Goal: Information Seeking & Learning: Learn about a topic

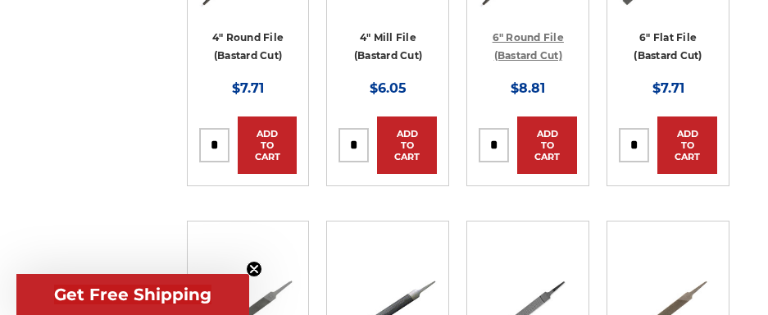
click at [545, 57] on link "6" Round File (Bastard Cut)" at bounding box center [528, 46] width 71 height 31
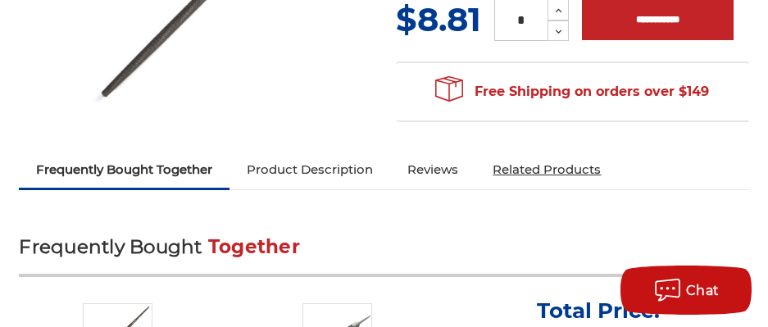
scroll to position [437, 0]
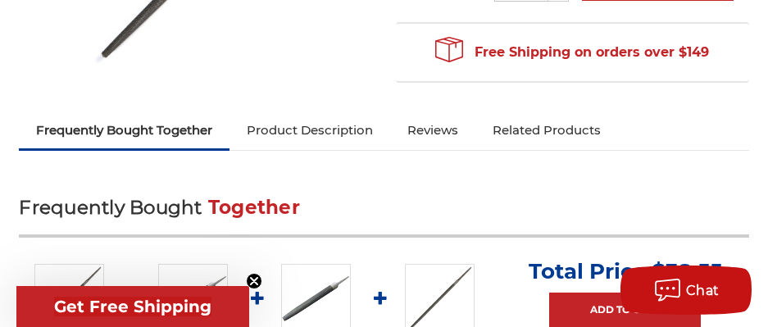
click at [287, 128] on link "Product Description" at bounding box center [310, 130] width 161 height 36
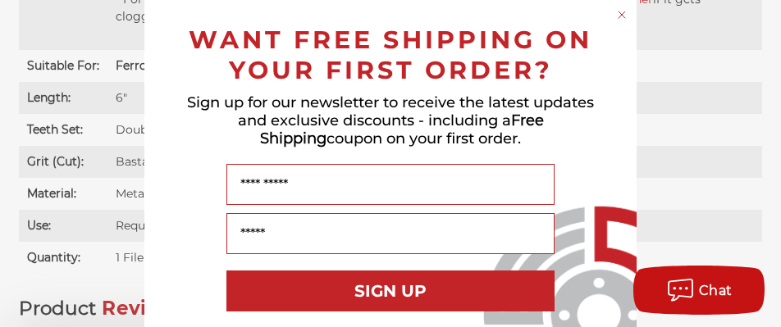
scroll to position [1326, 0]
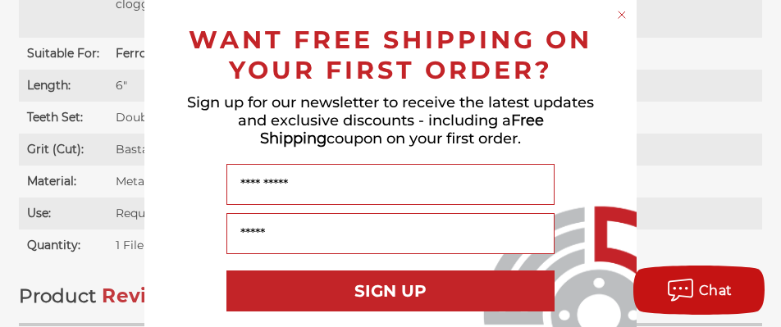
click at [614, 18] on circle "Close dialog" at bounding box center [622, 15] width 16 height 16
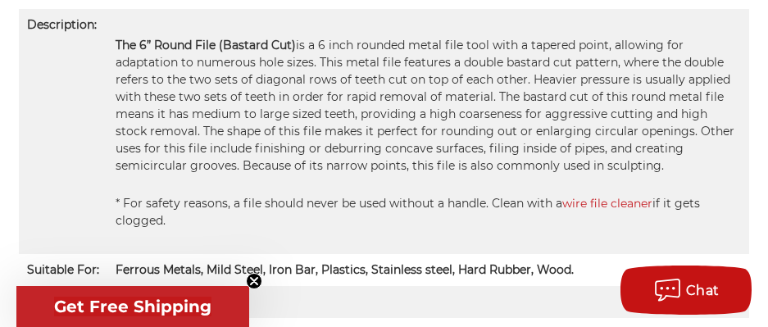
scroll to position [1107, 0]
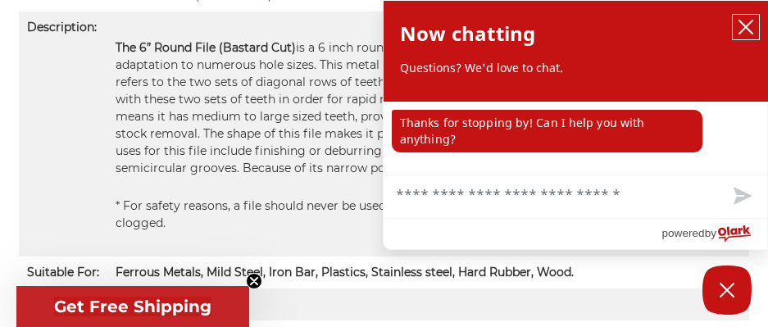
click at [738, 27] on icon "close chatbox" at bounding box center [746, 27] width 16 height 16
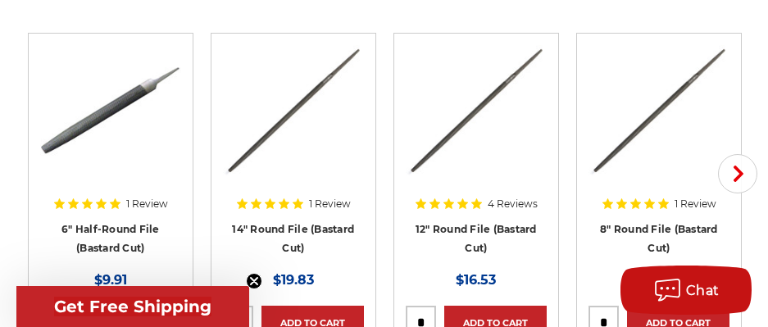
scroll to position [1982, 0]
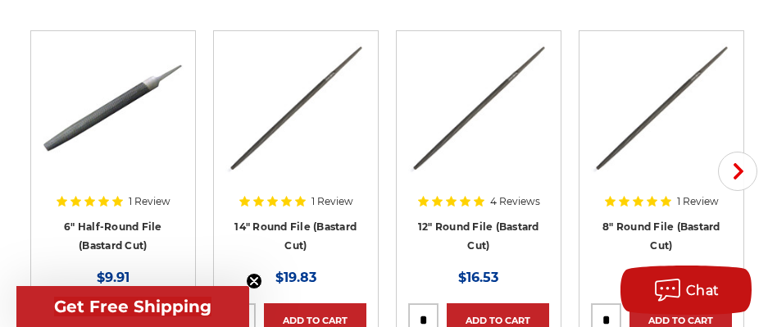
drag, startPoint x: 690, startPoint y: 57, endPoint x: 696, endPoint y: 52, distance: 8.7
